Goal: Navigation & Orientation: Find specific page/section

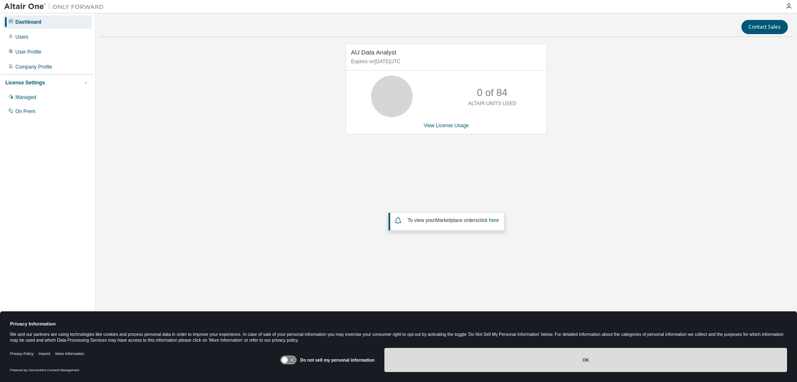
click at [483, 365] on button "OK" at bounding box center [586, 360] width 403 height 24
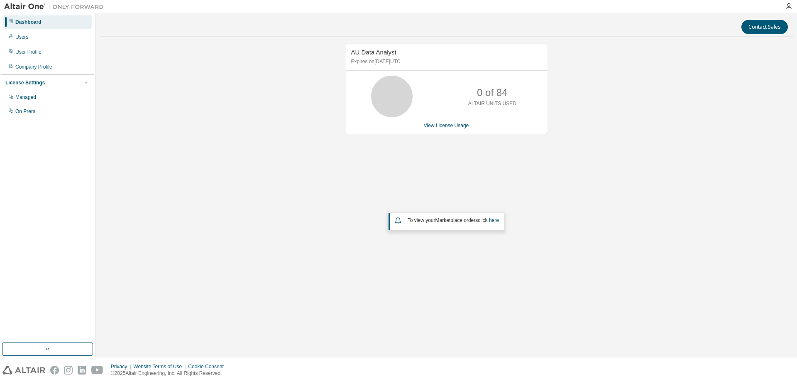
click at [9, 22] on icon at bounding box center [10, 21] width 5 height 5
click at [22, 96] on div "Managed" at bounding box center [25, 97] width 21 height 7
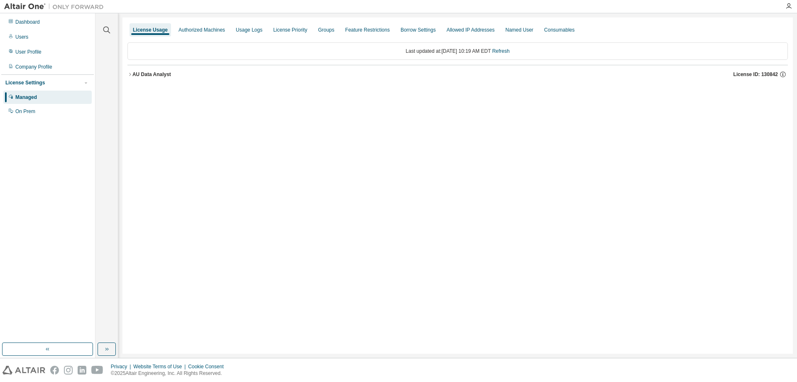
click at [28, 5] on img at bounding box center [56, 6] width 104 height 8
click at [71, 9] on img at bounding box center [56, 6] width 104 height 8
click at [65, 348] on button "button" at bounding box center [47, 348] width 91 height 13
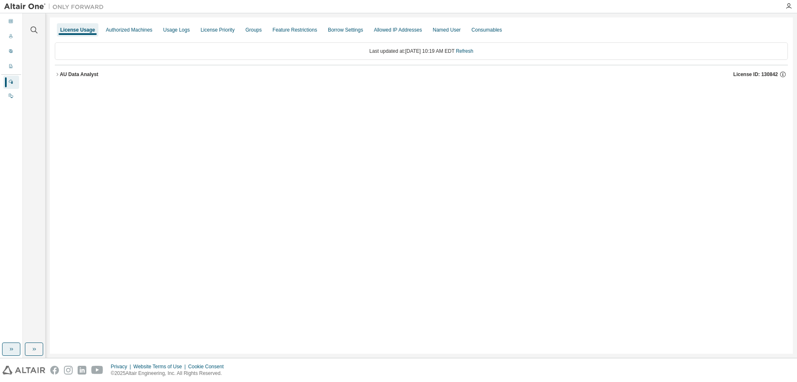
click at [12, 353] on button "button" at bounding box center [11, 348] width 18 height 13
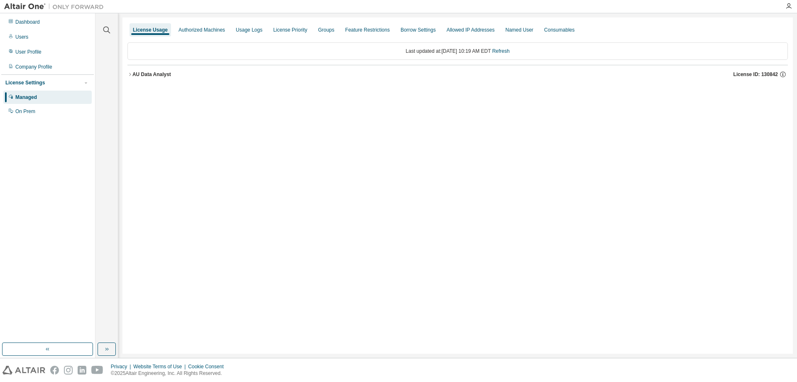
click at [52, 29] on div "Dashboard Users User Profile Company Profile License Settings Managed On Prem" at bounding box center [47, 67] width 93 height 104
click at [57, 20] on div "Dashboard" at bounding box center [47, 21] width 88 height 13
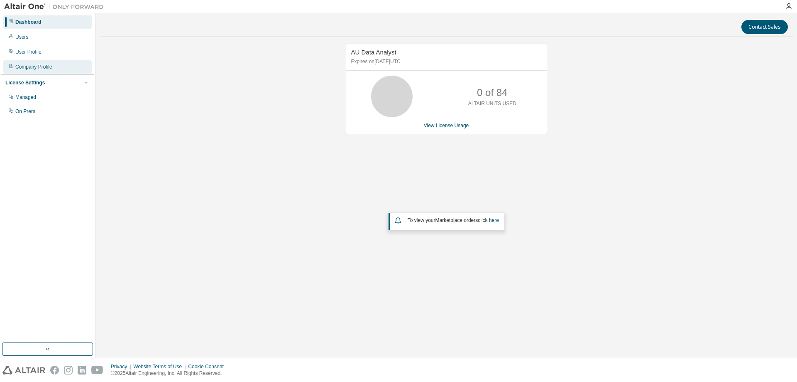
click at [47, 65] on div "Company Profile" at bounding box center [33, 67] width 37 height 7
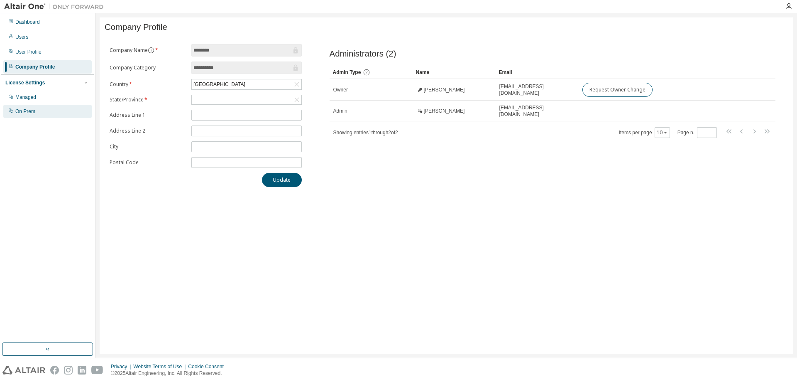
click at [37, 110] on div "On Prem" at bounding box center [47, 111] width 88 height 13
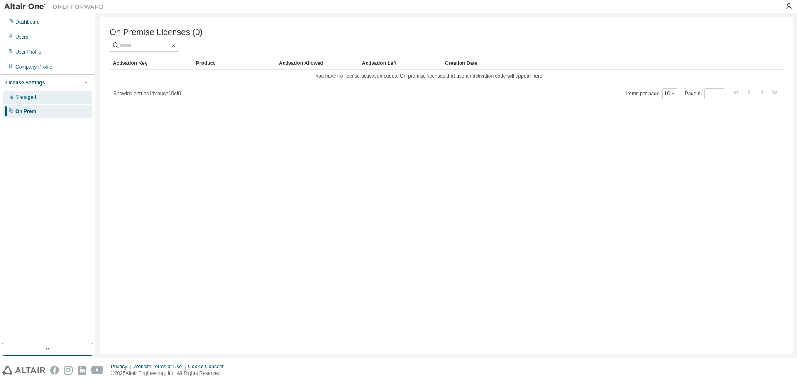
click at [39, 102] on div "Managed" at bounding box center [47, 97] width 88 height 13
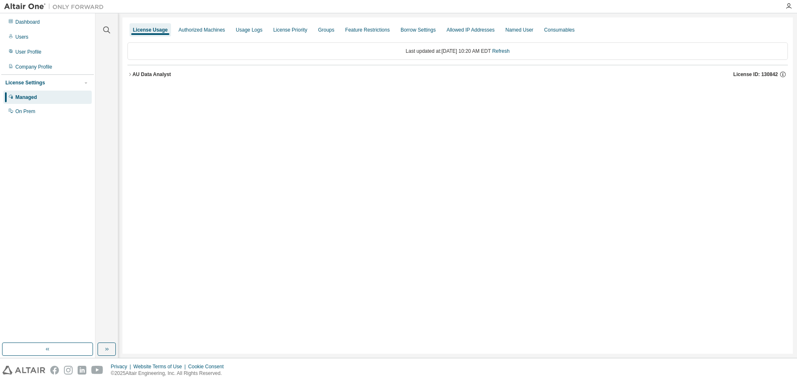
click at [17, 371] on img at bounding box center [23, 369] width 43 height 9
